Goal: Transaction & Acquisition: Purchase product/service

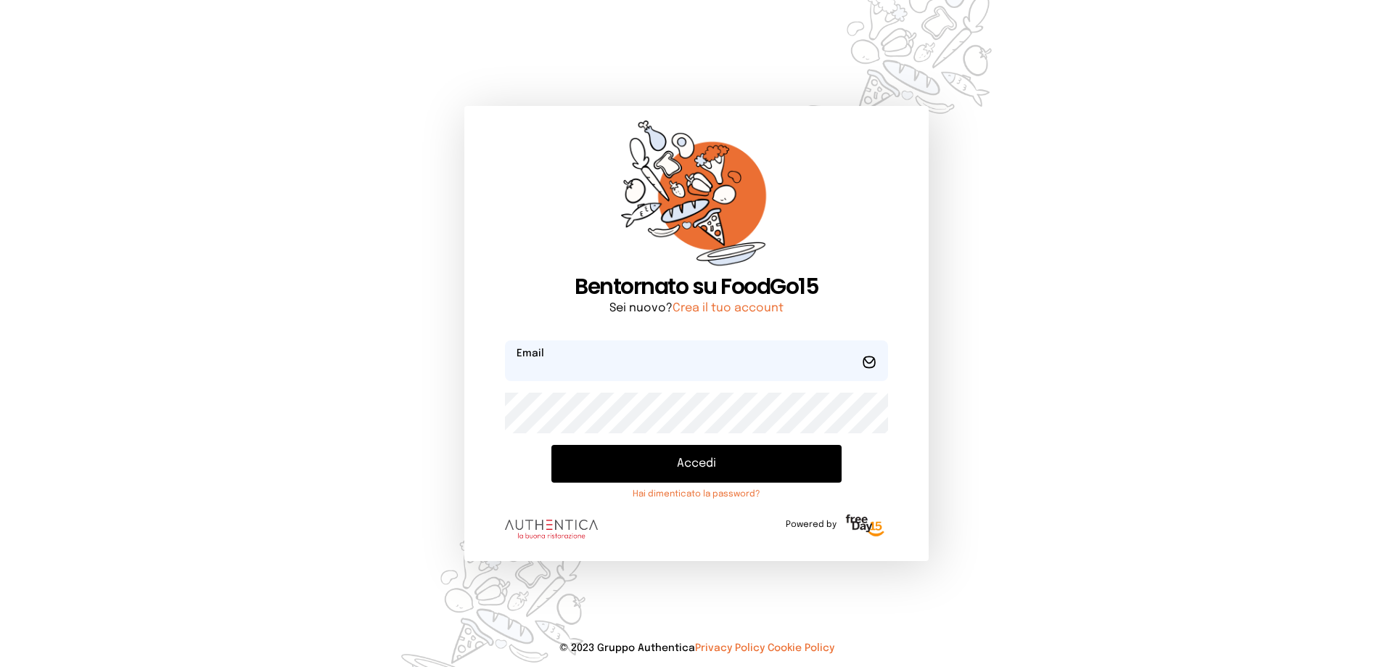
type input "**********"
click at [694, 472] on button "Accedi" at bounding box center [696, 464] width 290 height 38
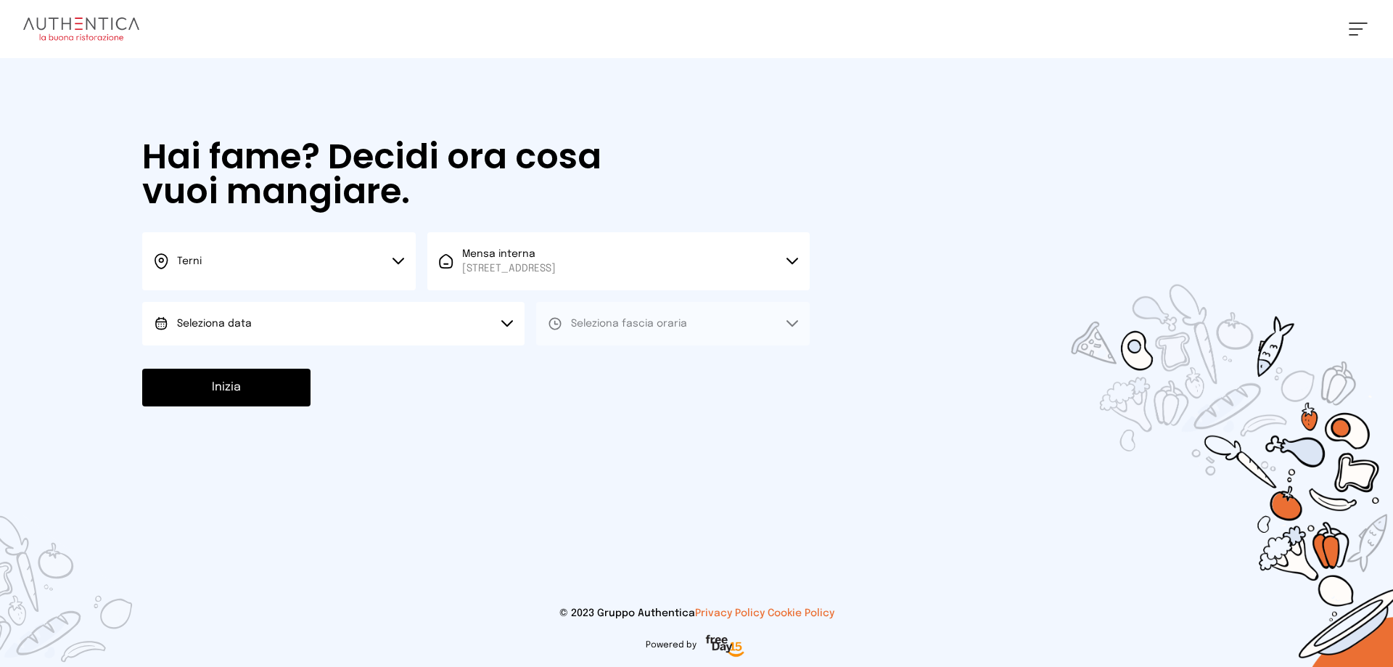
click at [397, 260] on icon at bounding box center [399, 261] width 12 height 7
click at [203, 310] on li "Terni" at bounding box center [279, 309] width 274 height 39
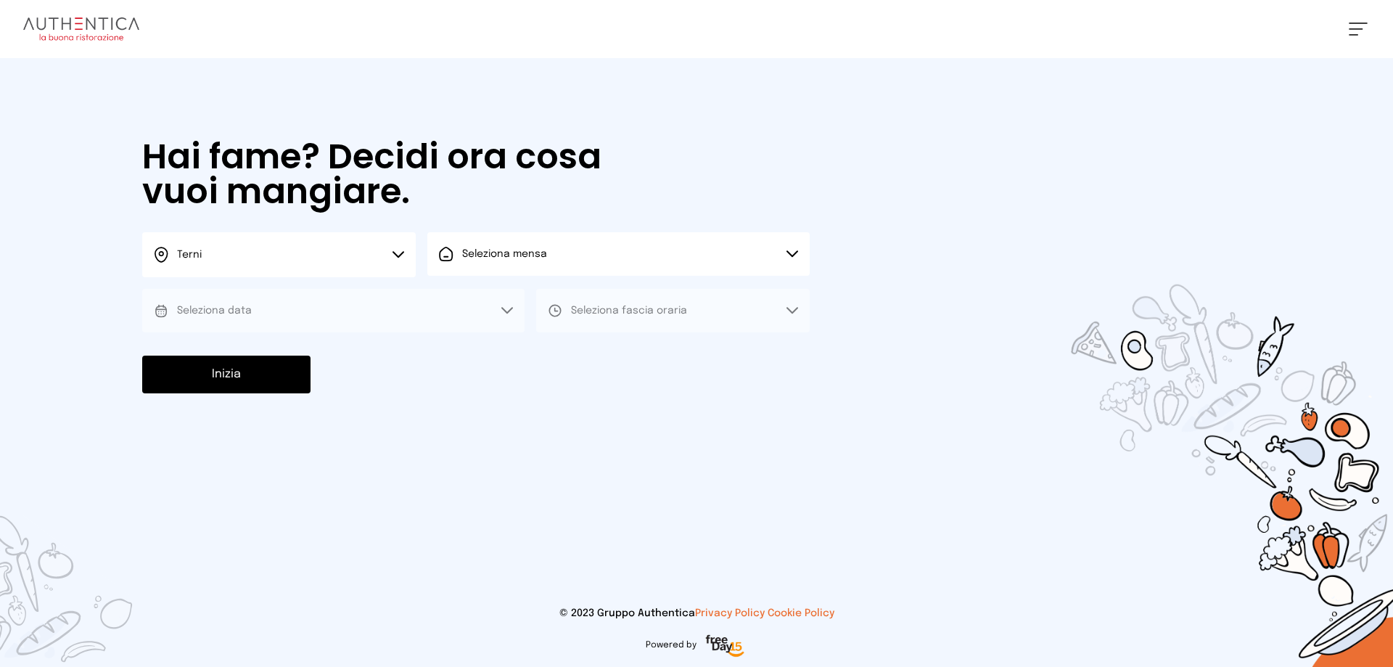
click at [795, 253] on icon at bounding box center [793, 253] width 12 height 7
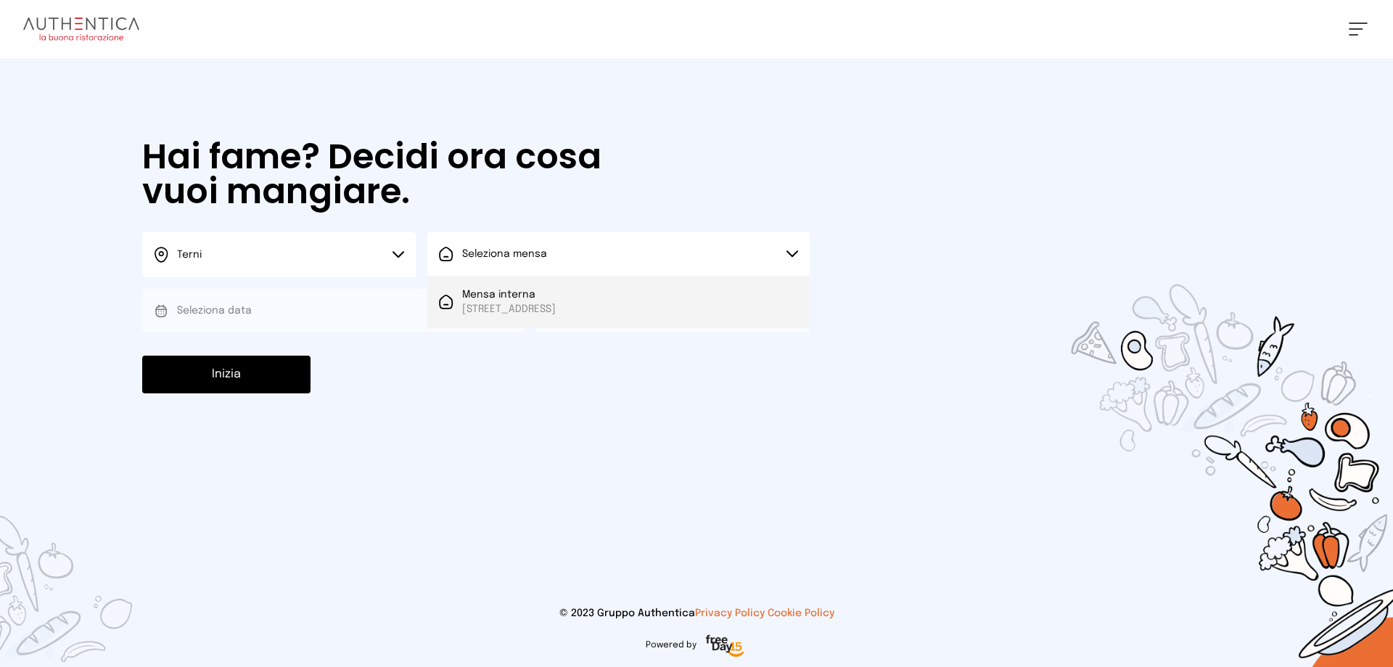
click at [556, 302] on span "[STREET_ADDRESS]" at bounding box center [509, 309] width 94 height 15
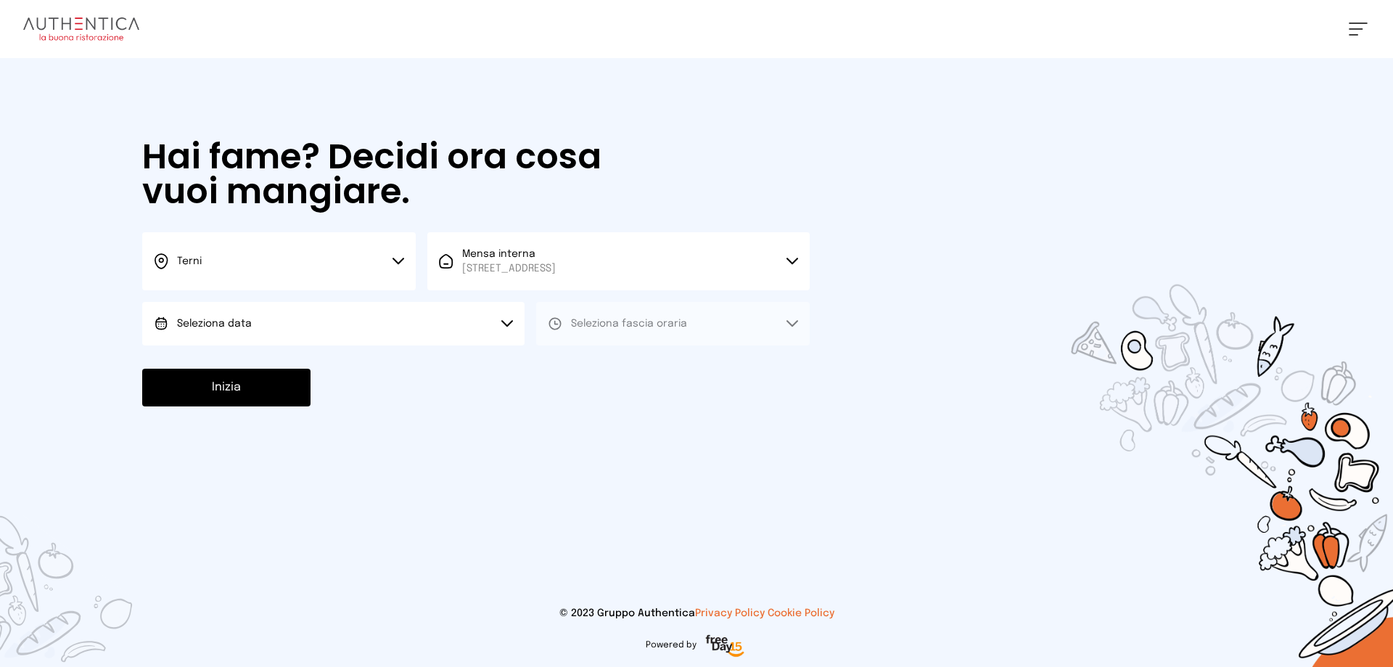
click at [504, 323] on icon at bounding box center [507, 323] width 10 height 5
click at [238, 366] on span "[DATE], [DATE]" at bounding box center [212, 364] width 71 height 15
click at [791, 321] on icon at bounding box center [793, 323] width 12 height 7
click at [590, 364] on span "Pranzo" at bounding box center [588, 364] width 35 height 15
click at [286, 394] on button "Inizia" at bounding box center [226, 388] width 168 height 38
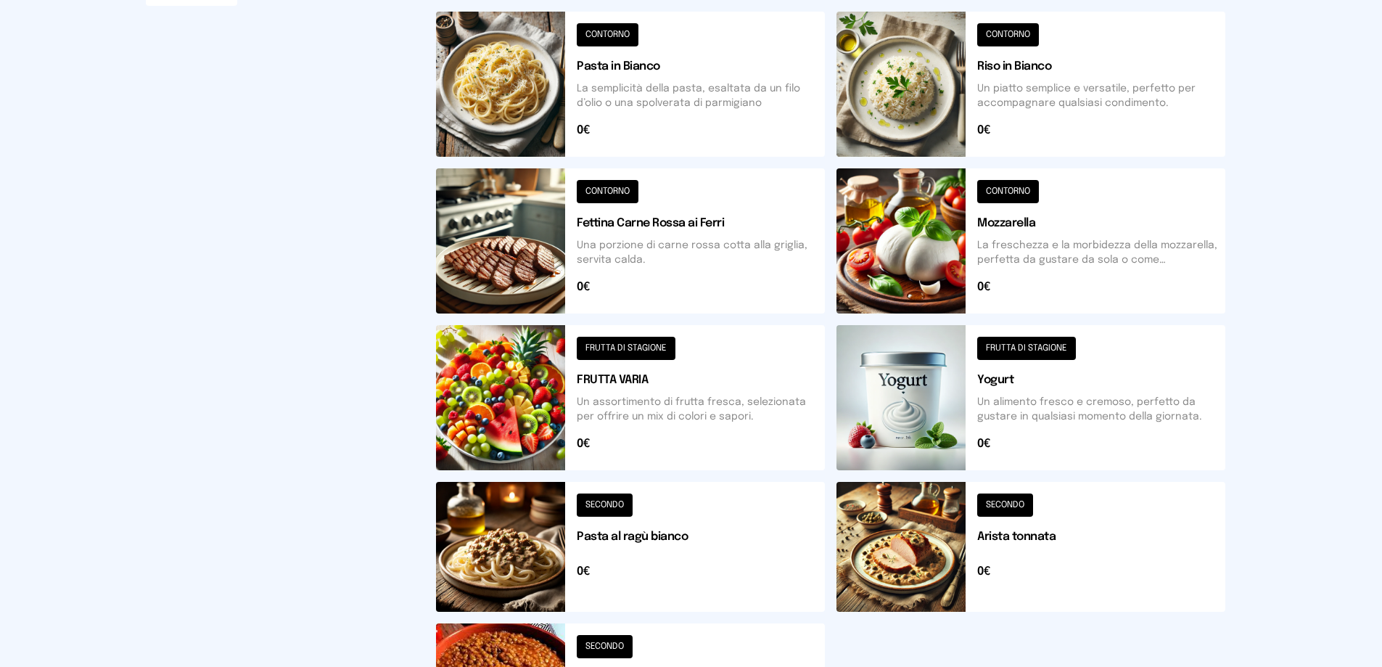
scroll to position [363, 0]
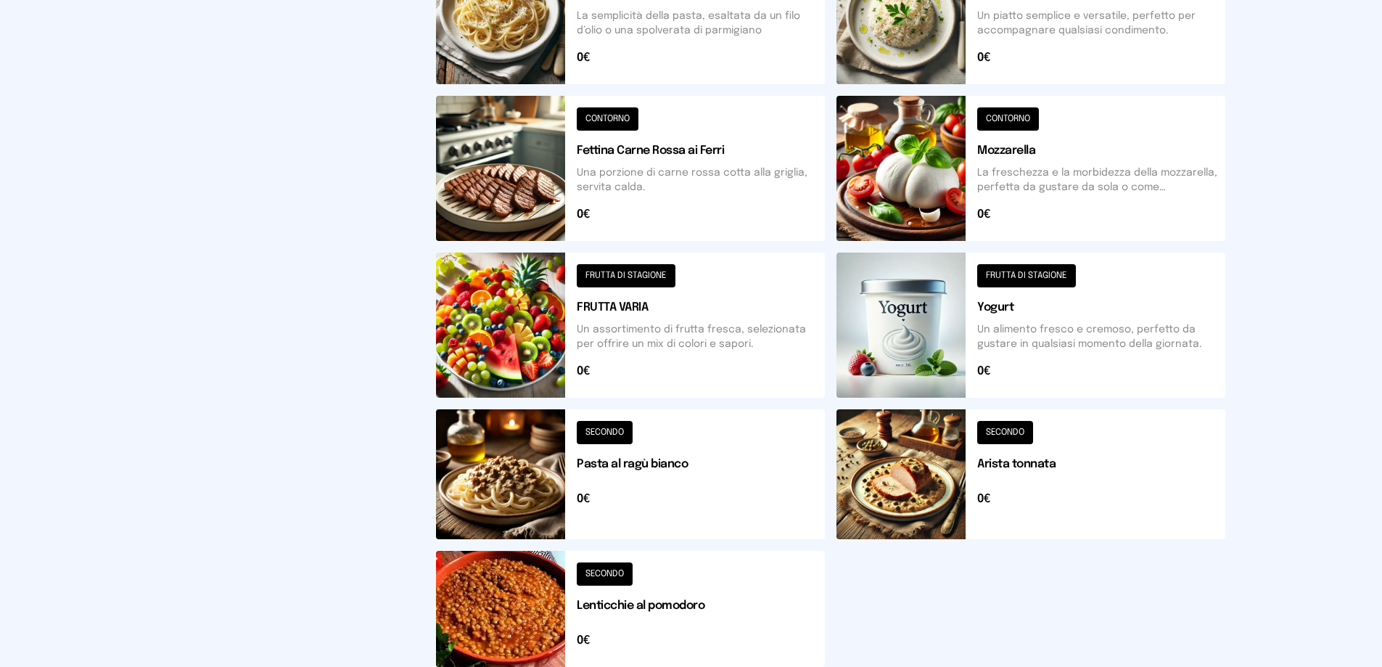
click at [599, 433] on button at bounding box center [630, 474] width 389 height 130
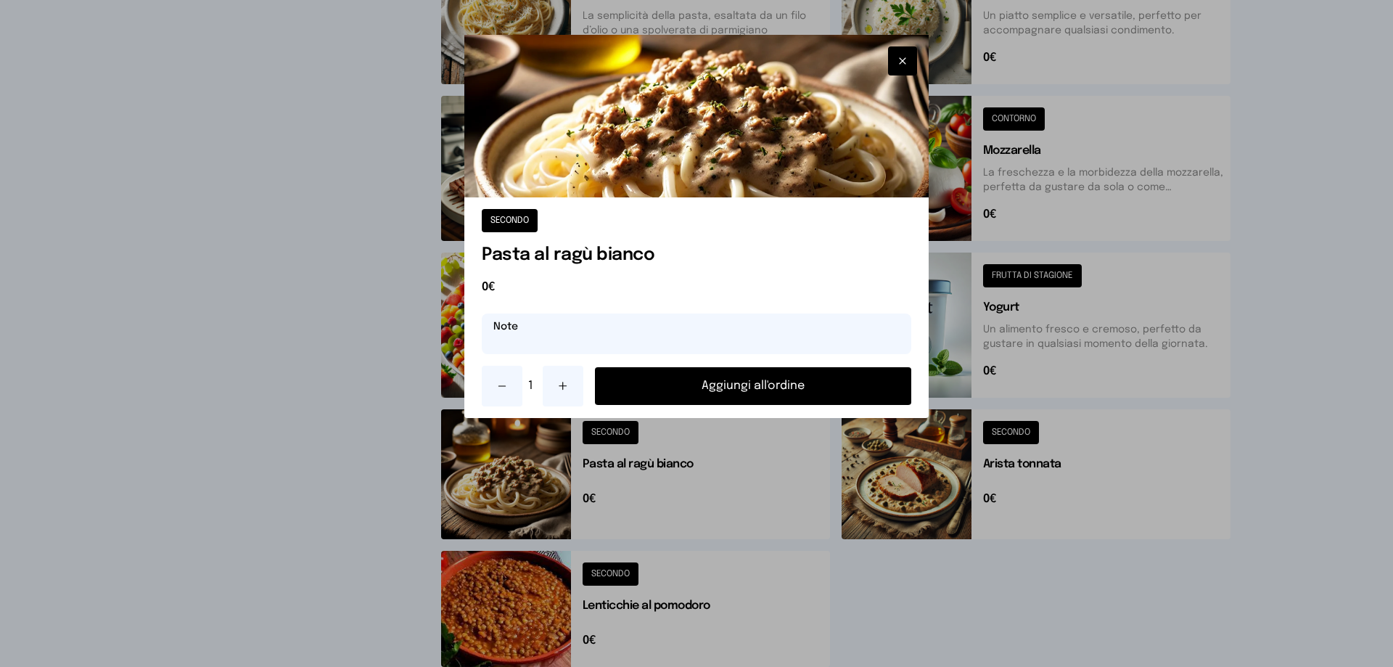
click at [561, 324] on input "text" at bounding box center [697, 333] width 430 height 41
type input "**********"
click at [760, 385] on button "Aggiungi all'ordine" at bounding box center [753, 386] width 316 height 38
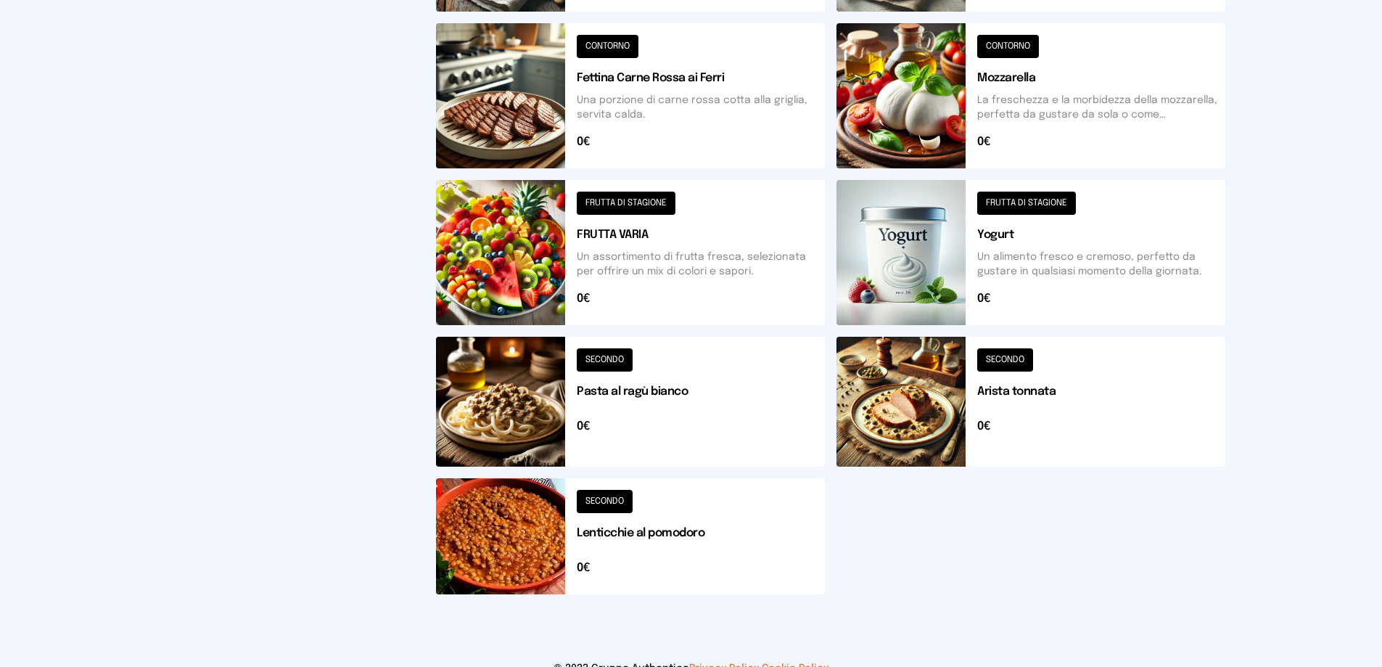
scroll to position [490, 0]
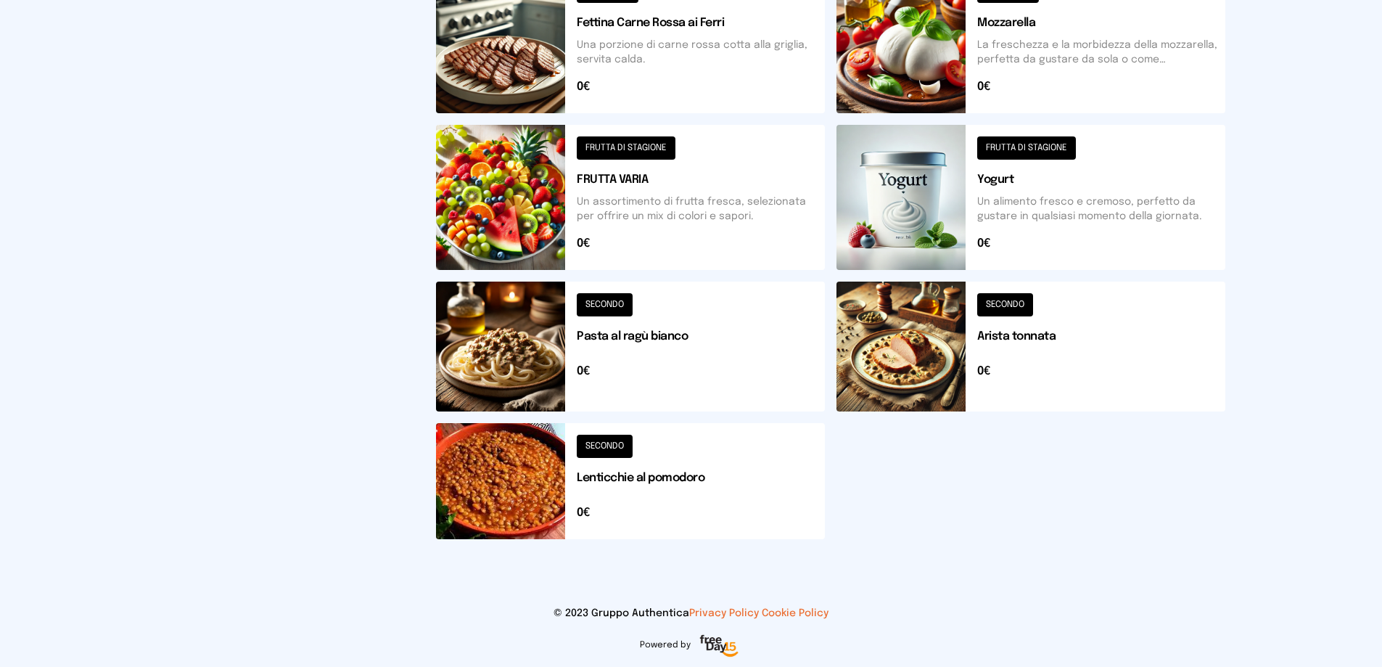
click at [990, 306] on button at bounding box center [1031, 347] width 389 height 130
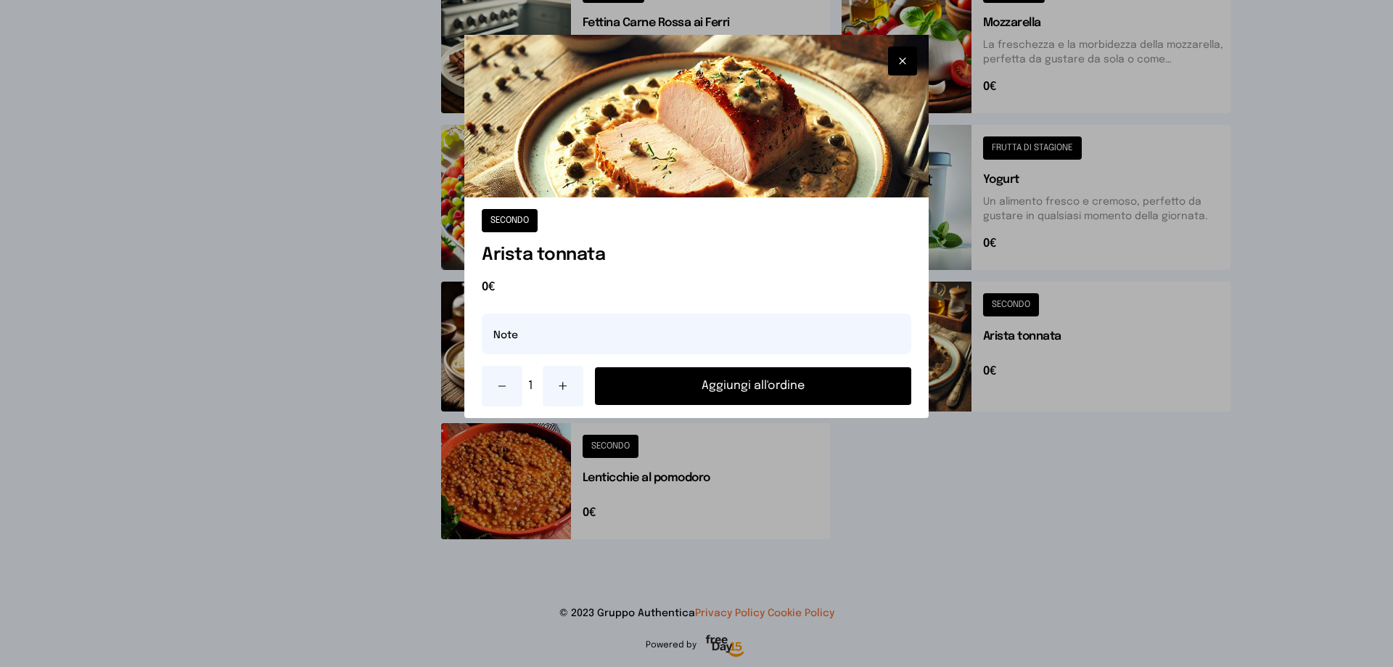
click at [750, 387] on button "Aggiungi all'ordine" at bounding box center [753, 386] width 316 height 38
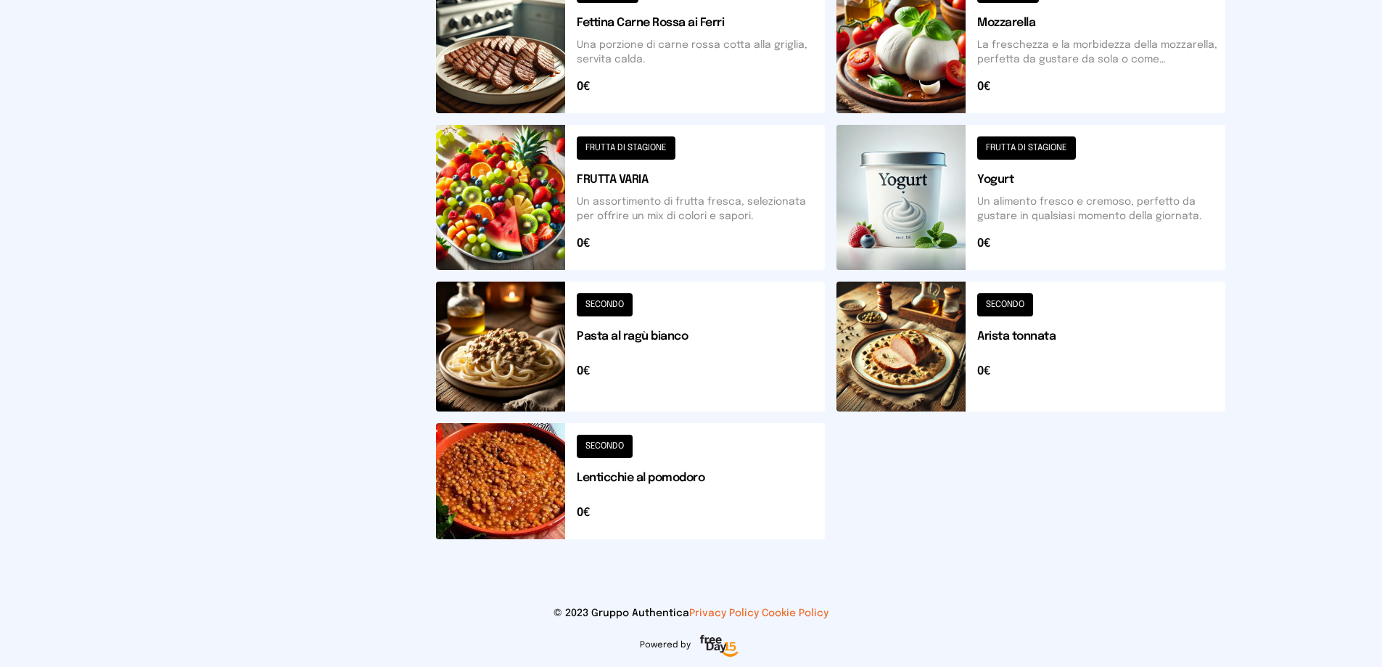
click at [604, 442] on button at bounding box center [630, 481] width 389 height 116
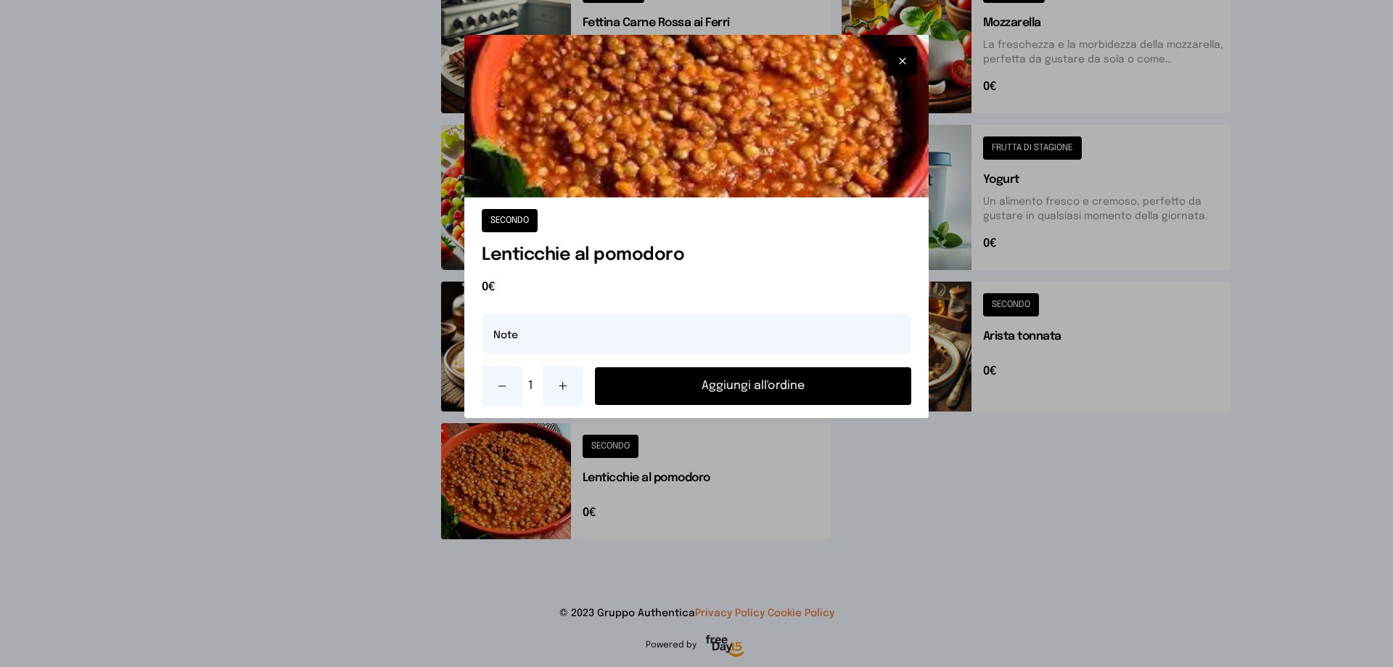
click at [751, 399] on button "Aggiungi all'ordine" at bounding box center [753, 386] width 316 height 38
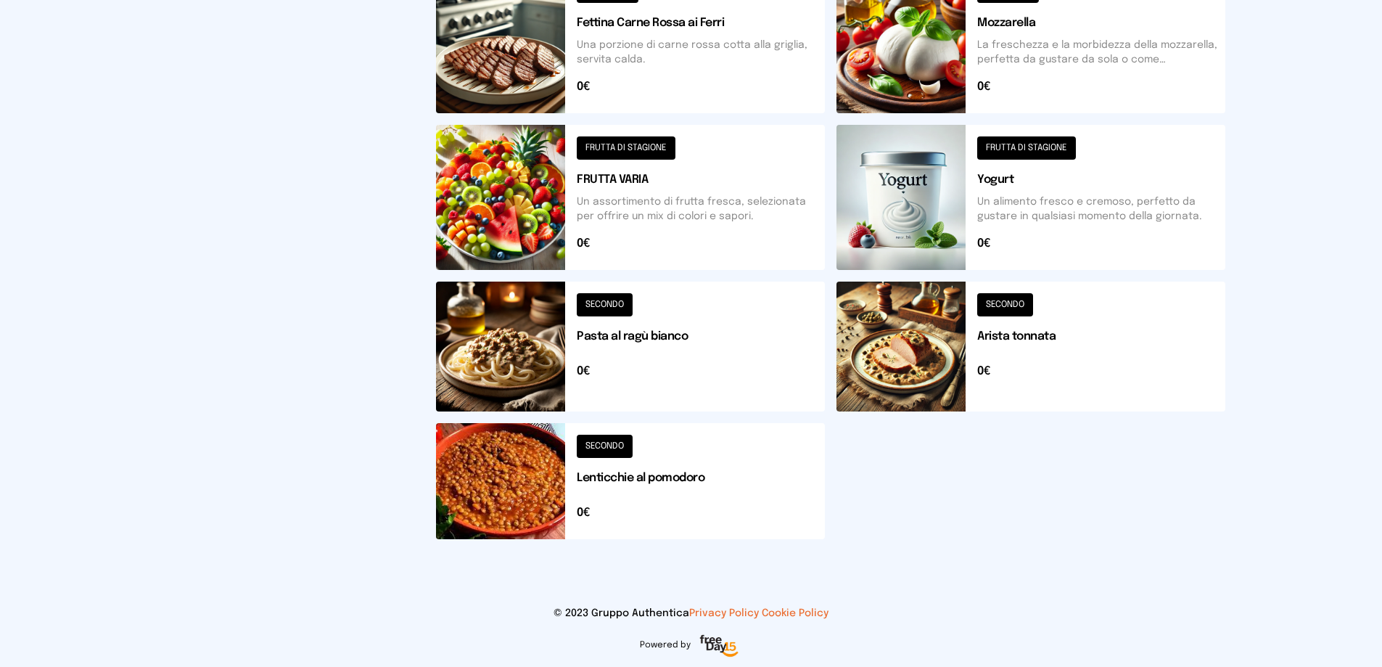
click at [636, 144] on button at bounding box center [630, 197] width 389 height 145
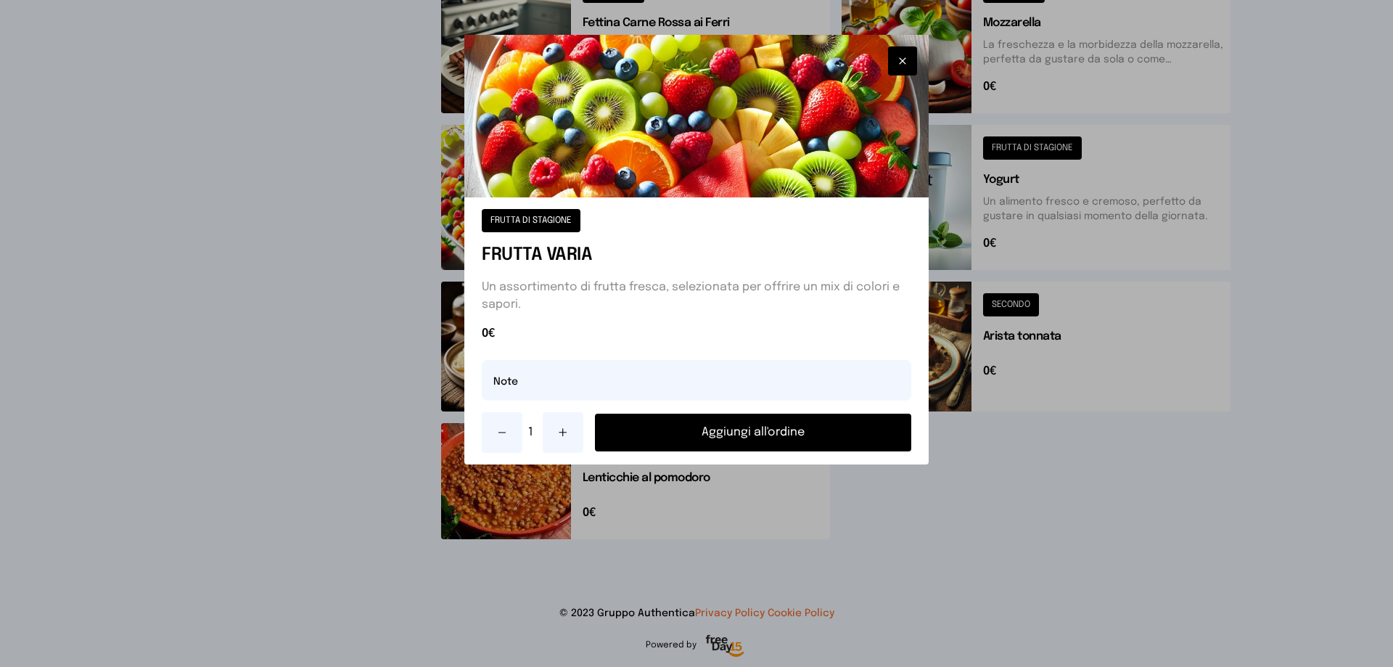
click at [743, 424] on button "Aggiungi all'ordine" at bounding box center [753, 433] width 316 height 38
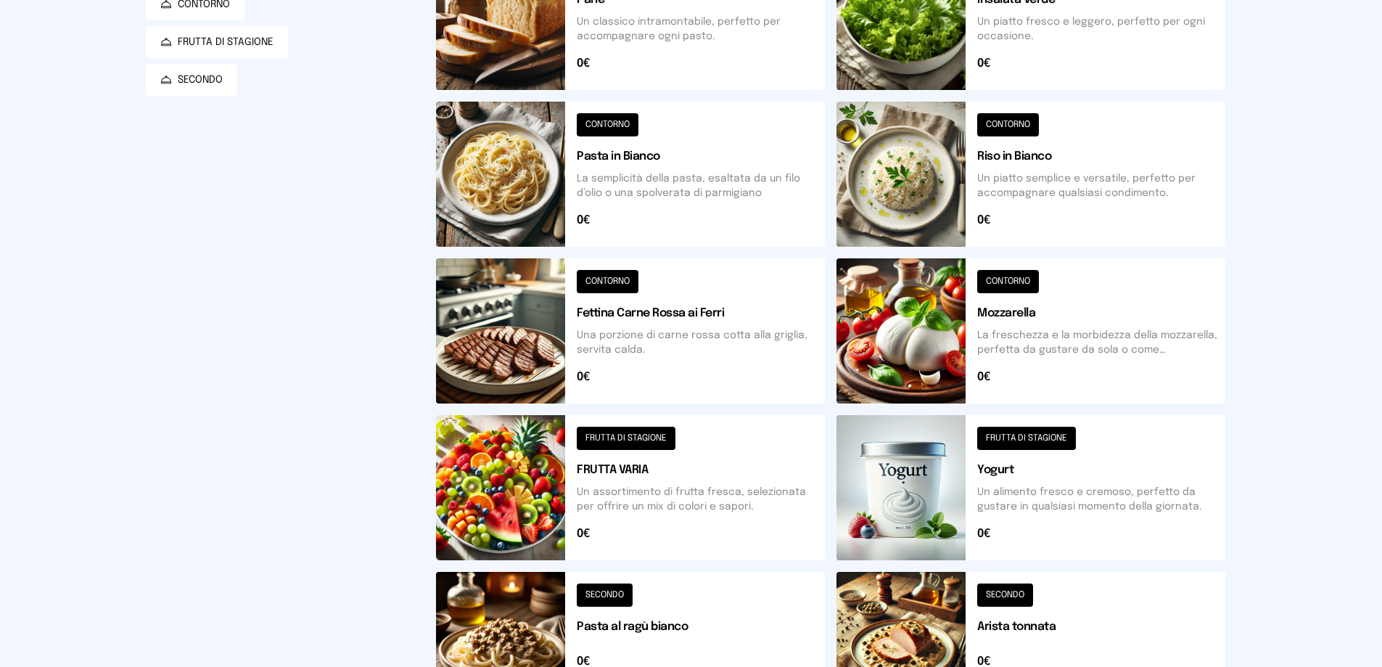
scroll to position [55, 0]
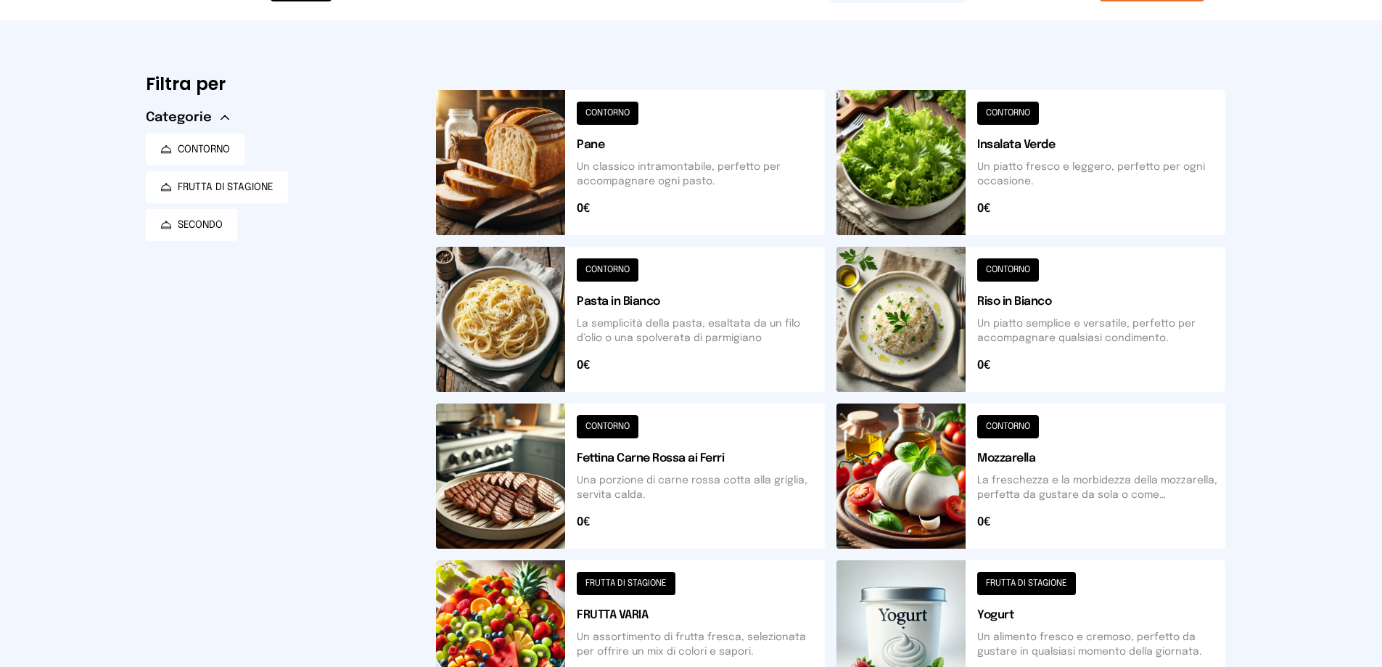
click at [605, 113] on button at bounding box center [630, 162] width 389 height 145
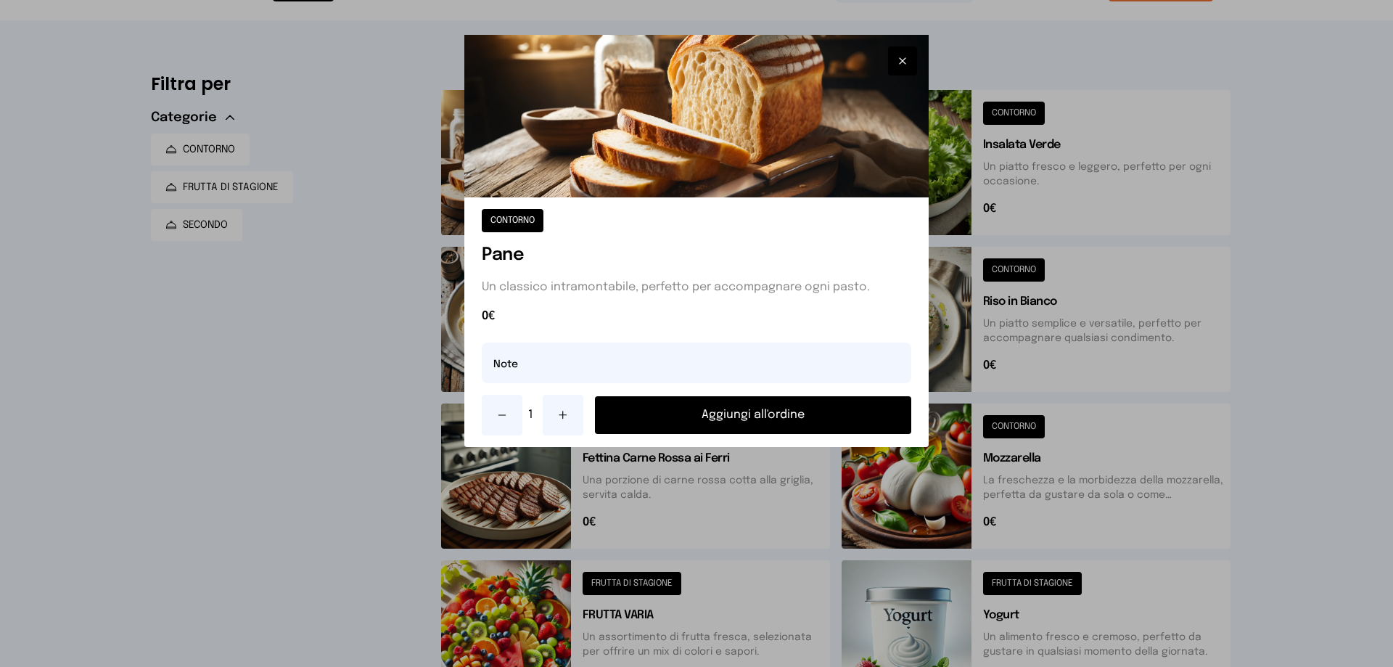
click at [742, 419] on button "Aggiungi all'ordine" at bounding box center [753, 415] width 316 height 38
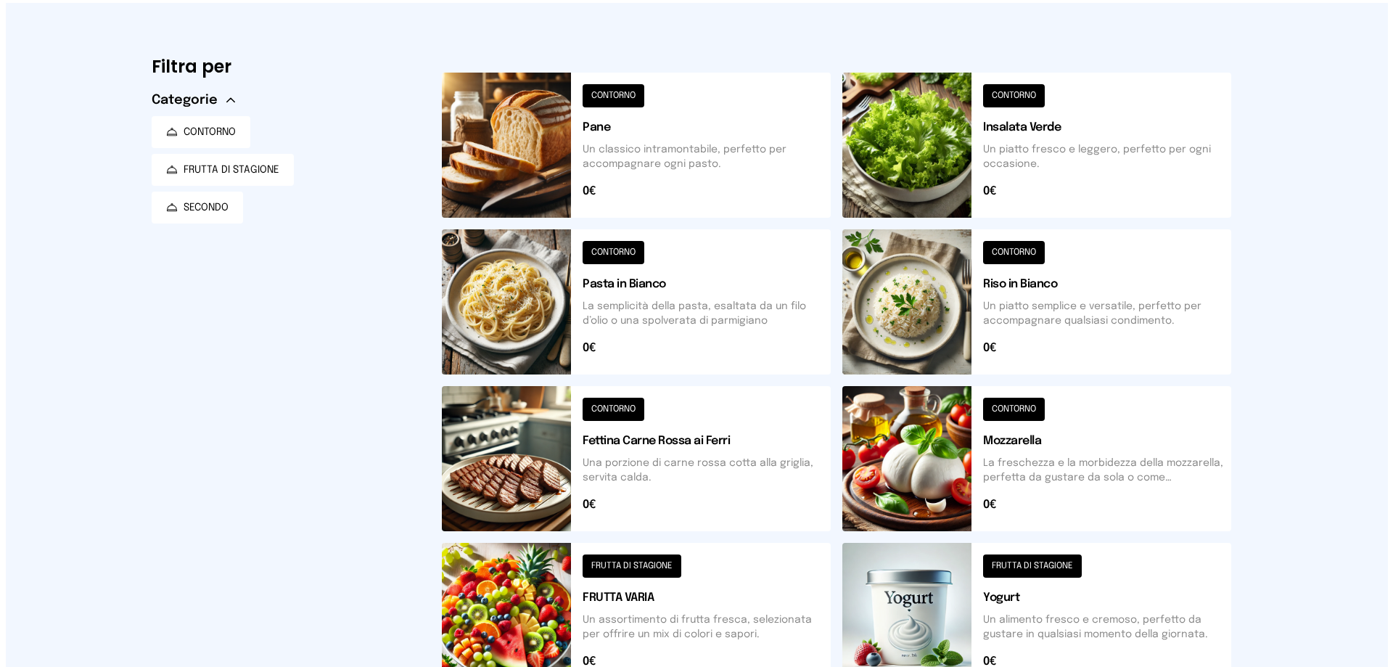
scroll to position [0, 0]
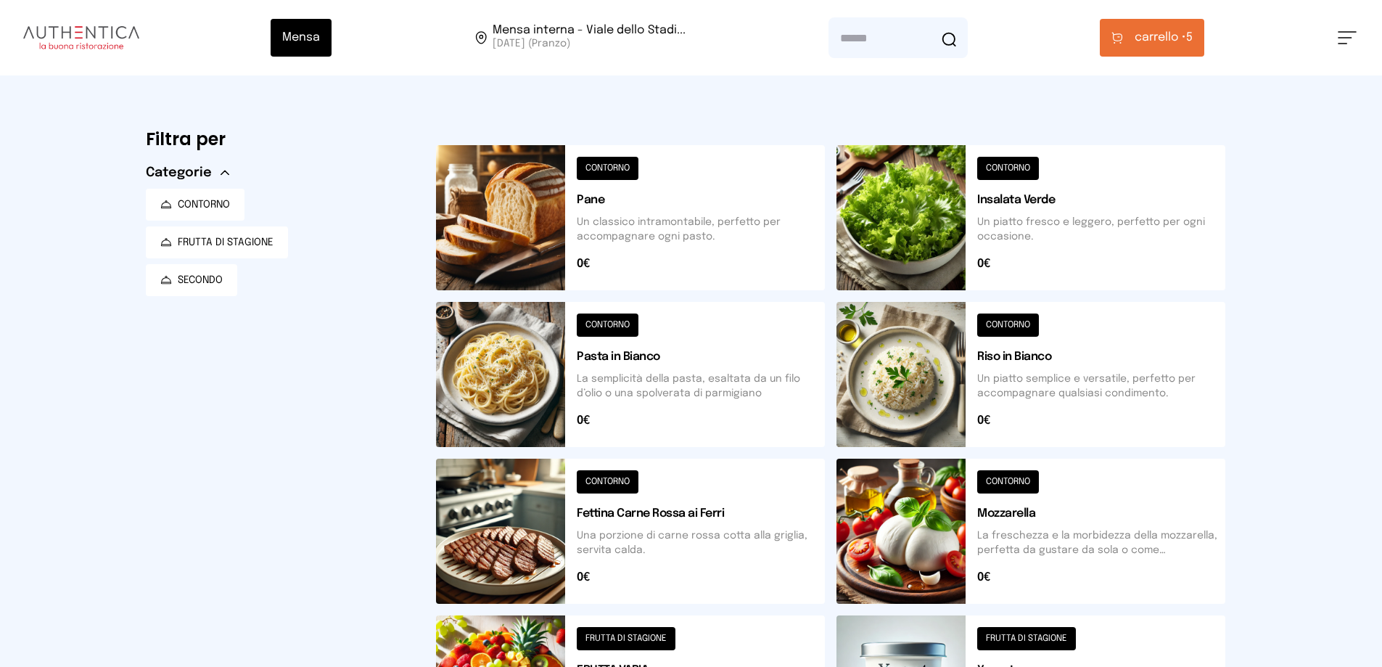
click at [1193, 38] on span "carrello • 5" at bounding box center [1164, 37] width 58 height 17
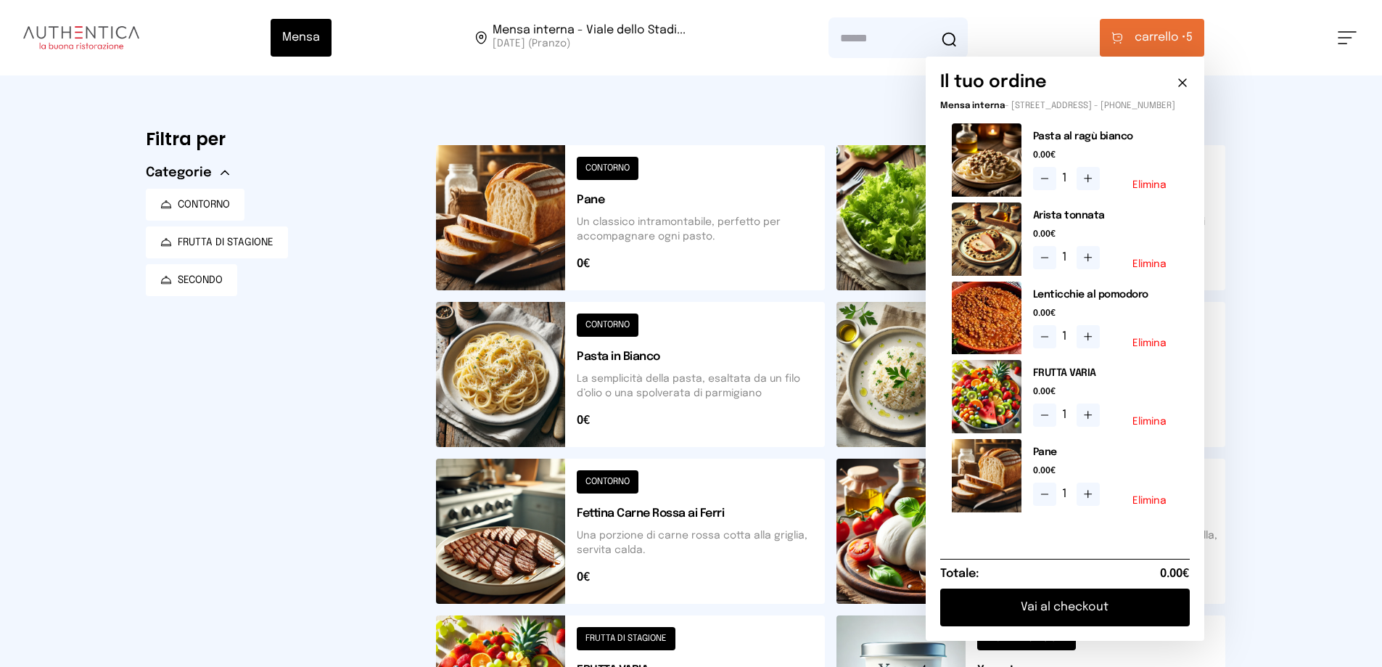
click at [1126, 625] on button "Vai al checkout" at bounding box center [1065, 607] width 250 height 38
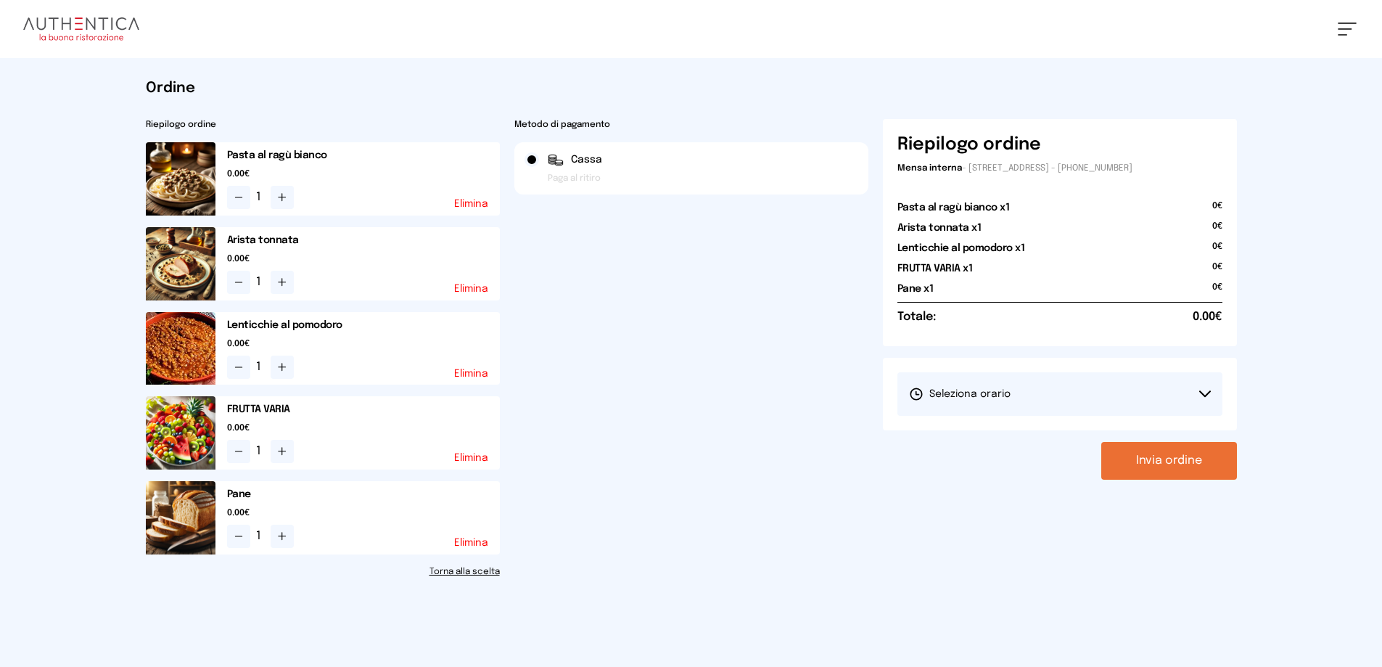
click at [1206, 392] on icon at bounding box center [1205, 393] width 12 height 7
click at [959, 438] on span "1° Turno (13:00 - 15:00)" at bounding box center [964, 434] width 110 height 15
click at [1163, 459] on button "Invia ordine" at bounding box center [1169, 461] width 136 height 38
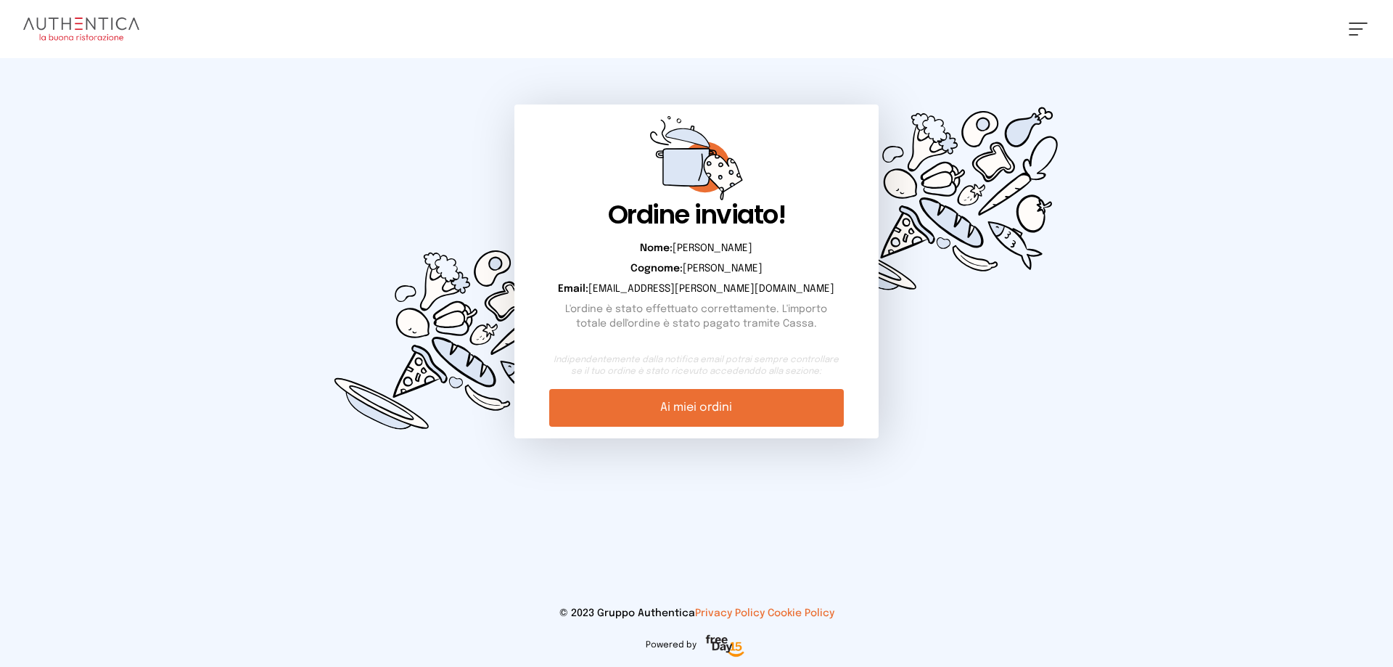
click at [714, 405] on link "Ai miei ordini" at bounding box center [696, 408] width 294 height 38
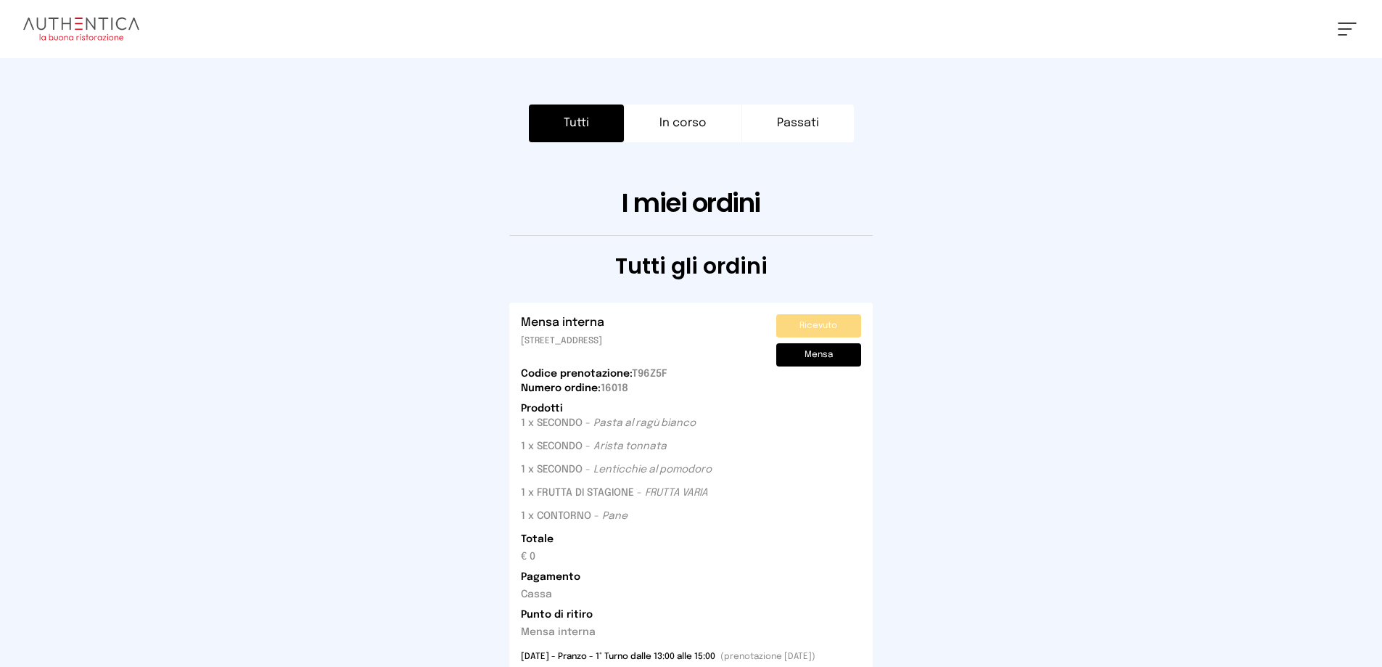
click at [1342, 28] on span at bounding box center [1345, 28] width 14 height 1
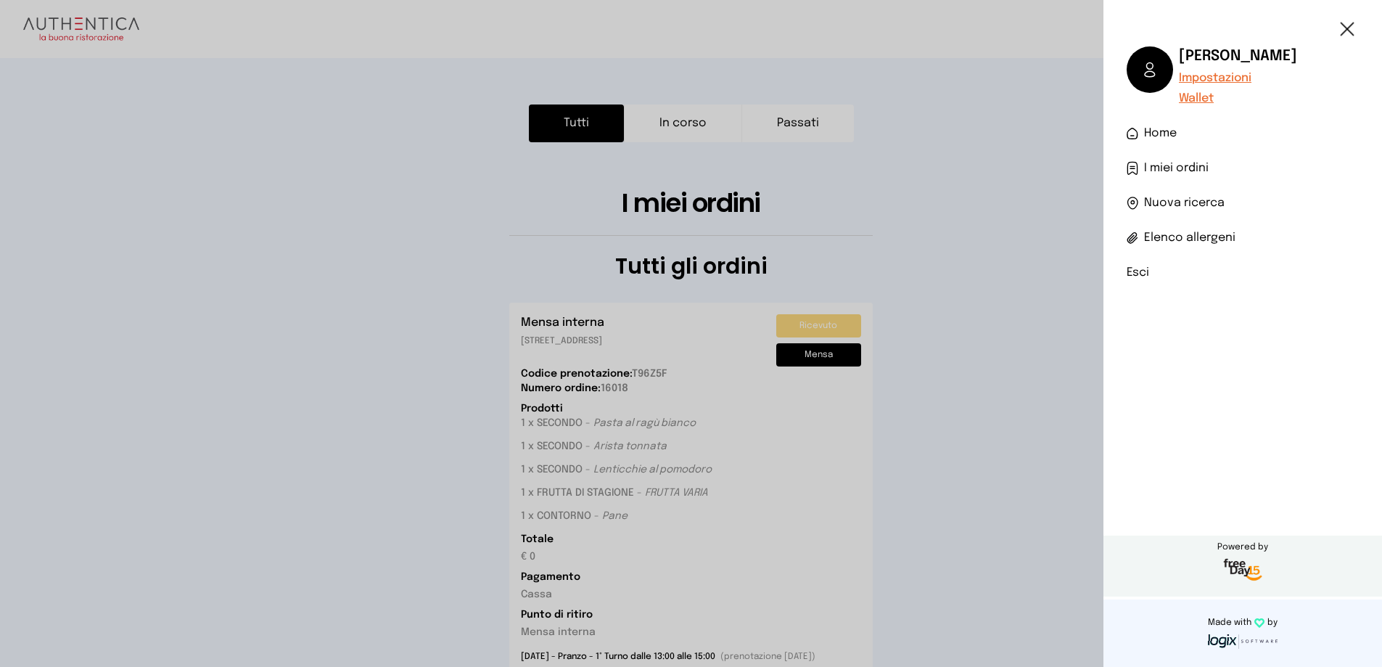
click at [1130, 274] on li "Esci" at bounding box center [1243, 272] width 232 height 17
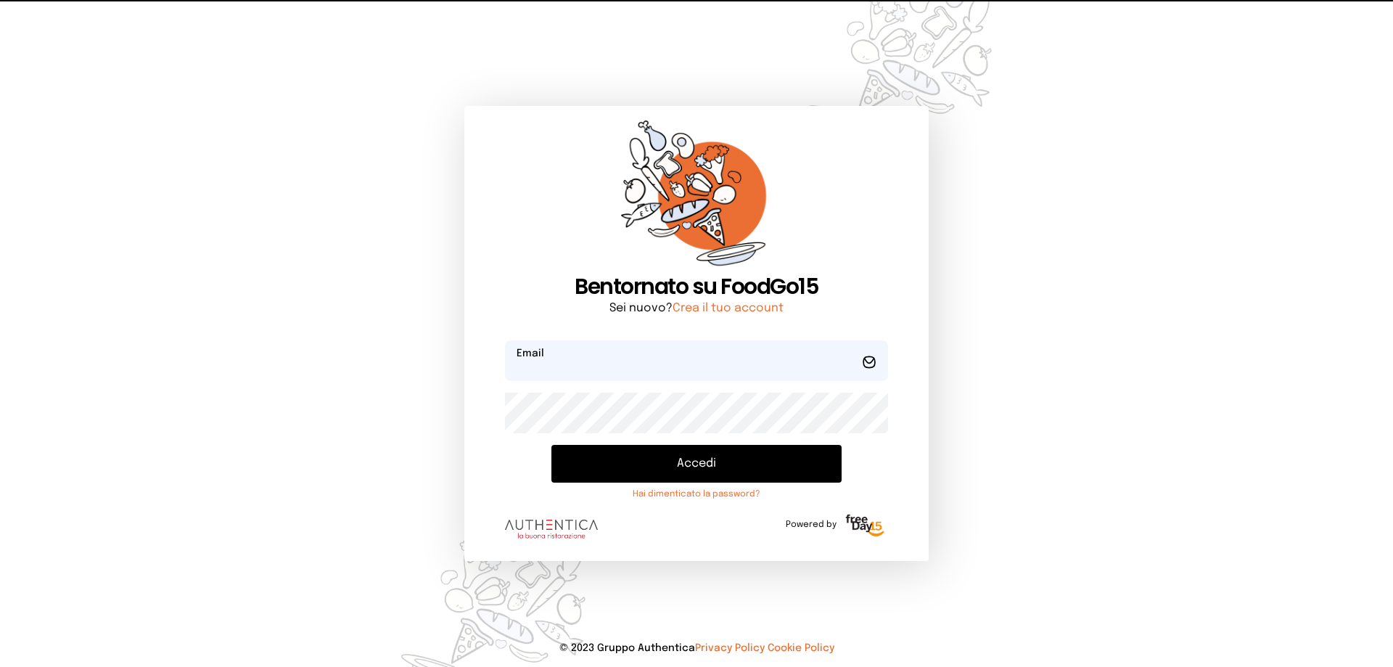
type input "**********"
